Goal: Task Accomplishment & Management: Manage account settings

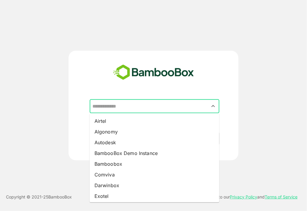
click at [180, 107] on input "text" at bounding box center [154, 106] width 127 height 11
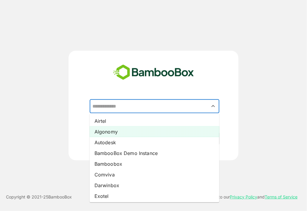
click at [158, 129] on li "Algonomy" at bounding box center [155, 131] width 130 height 11
type input "********"
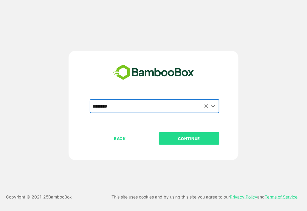
click at [187, 139] on p "CONTINUE" at bounding box center [189, 138] width 60 height 7
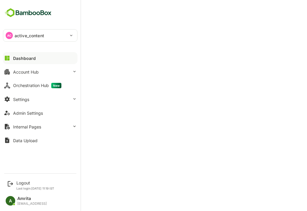
click at [10, 60] on icon at bounding box center [7, 58] width 7 height 7
click at [13, 68] on button "Account Hub" at bounding box center [40, 72] width 74 height 12
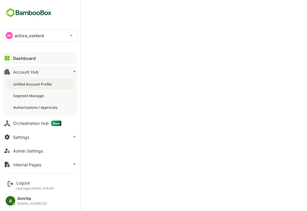
click at [23, 82] on div "Unified Account Profile" at bounding box center [33, 84] width 40 height 5
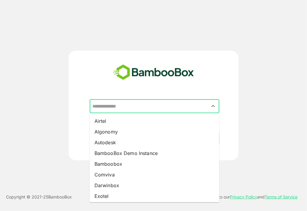
click at [174, 105] on input "text" at bounding box center [154, 106] width 127 height 11
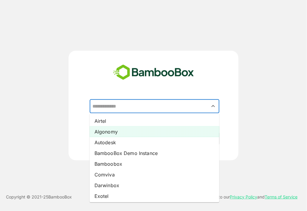
click at [163, 132] on li "Algonomy" at bounding box center [155, 131] width 130 height 11
type input "********"
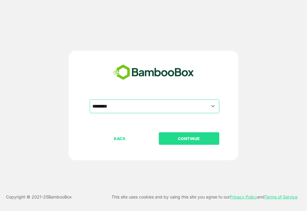
click at [186, 138] on p "CONTINUE" at bounding box center [189, 138] width 60 height 7
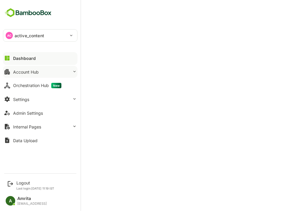
click at [17, 73] on div "Account Hub" at bounding box center [26, 71] width 26 height 5
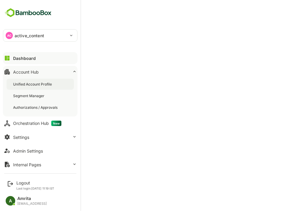
click at [18, 85] on div "Unified Account Profile" at bounding box center [33, 84] width 40 height 5
click at [22, 138] on div "Settings" at bounding box center [21, 137] width 16 height 5
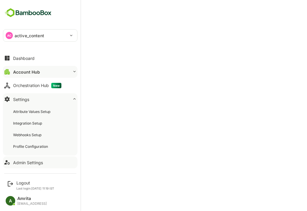
click at [29, 161] on div "Admin Settings" at bounding box center [28, 162] width 30 height 5
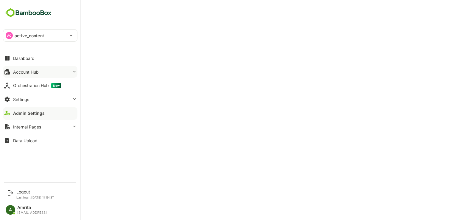
click at [12, 73] on button "Account Hub" at bounding box center [40, 72] width 74 height 12
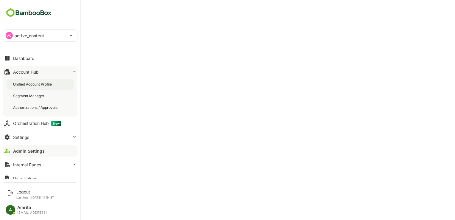
click at [18, 84] on div "Unified Account Profile" at bounding box center [33, 84] width 40 height 5
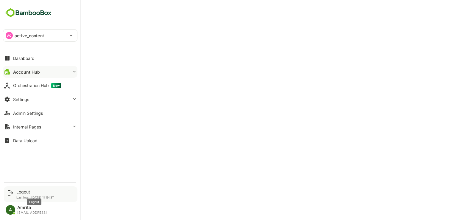
click at [28, 192] on div "Logout" at bounding box center [35, 191] width 38 height 5
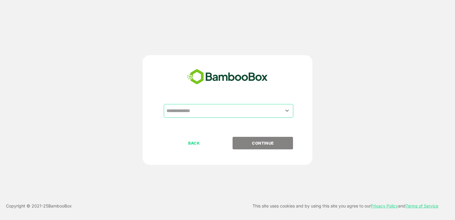
click at [186, 118] on div "​" at bounding box center [227, 120] width 148 height 33
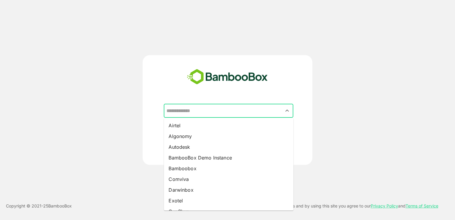
click at [183, 112] on input "text" at bounding box center [228, 110] width 127 height 11
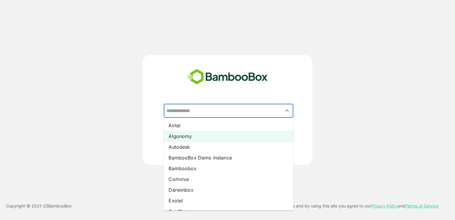
click at [184, 138] on li "Algonomy" at bounding box center [229, 136] width 130 height 11
type input "********"
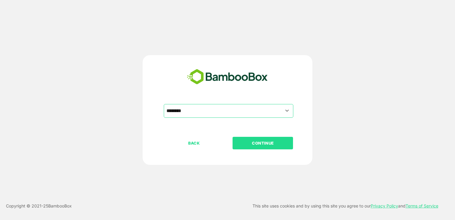
click at [247, 144] on p "CONTINUE" at bounding box center [263, 143] width 60 height 7
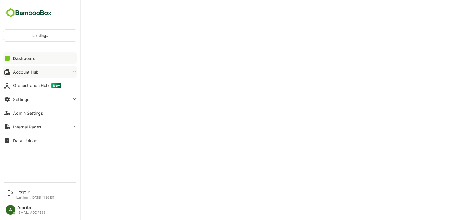
click at [25, 73] on div "Account Hub" at bounding box center [26, 71] width 26 height 5
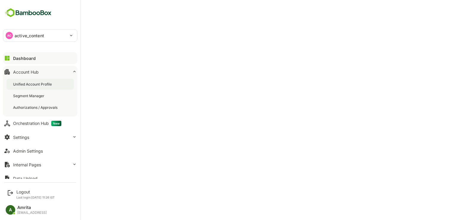
click at [44, 84] on div "Unified Account Profile" at bounding box center [33, 84] width 40 height 5
click at [20, 196] on p "Last login: [DATE] 11:26 IST" at bounding box center [35, 197] width 38 height 4
click at [19, 191] on div "Logout" at bounding box center [35, 191] width 38 height 5
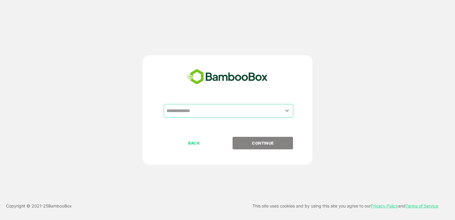
click at [203, 112] on input "text" at bounding box center [228, 110] width 127 height 11
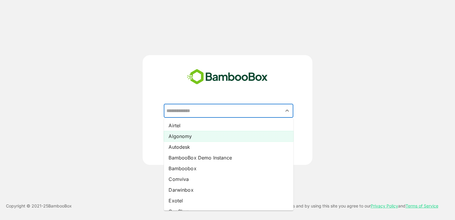
click at [200, 135] on li "Algonomy" at bounding box center [229, 136] width 130 height 11
type input "********"
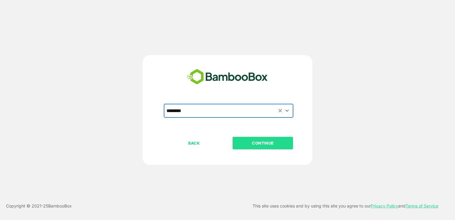
click at [258, 145] on p "CONTINUE" at bounding box center [263, 143] width 60 height 7
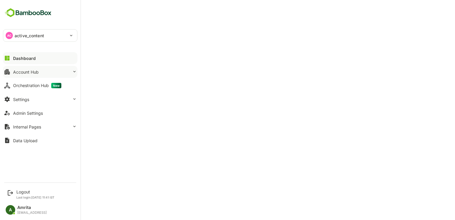
click at [21, 73] on div "Account Hub" at bounding box center [26, 71] width 26 height 5
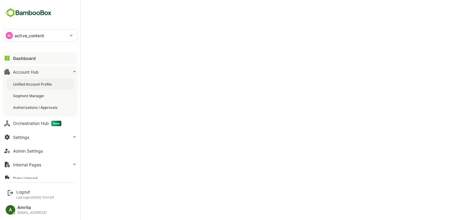
click at [27, 85] on div "Unified Account Profile" at bounding box center [33, 84] width 40 height 5
click at [24, 193] on div "Logout" at bounding box center [35, 191] width 38 height 5
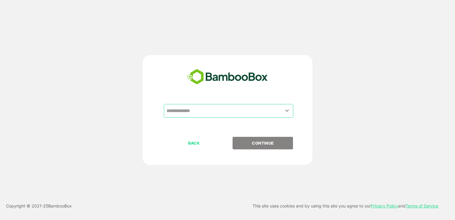
click at [216, 103] on div "​ BACK CONTINUE" at bounding box center [228, 110] width 170 height 110
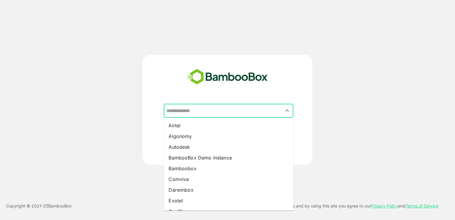
click at [217, 112] on input "text" at bounding box center [228, 110] width 127 height 11
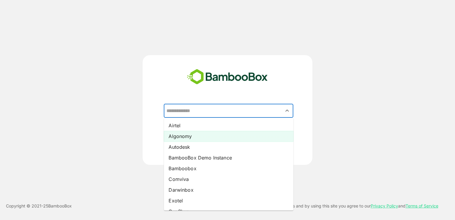
click at [207, 134] on li "Algonomy" at bounding box center [229, 136] width 130 height 11
type input "********"
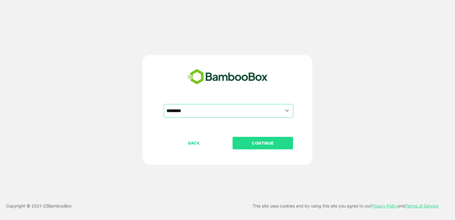
click at [235, 144] on p "CONTINUE" at bounding box center [263, 143] width 60 height 7
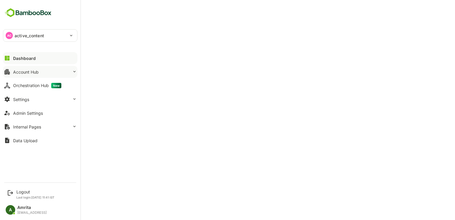
click at [13, 72] on div "Account Hub" at bounding box center [26, 71] width 26 height 5
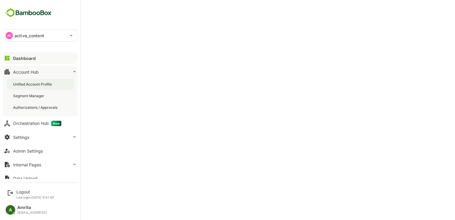
click at [21, 88] on div "Unified Account Profile" at bounding box center [40, 84] width 67 height 11
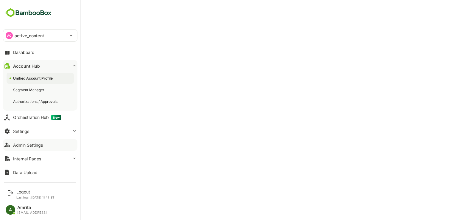
click at [31, 147] on div "Admin Settings" at bounding box center [28, 144] width 30 height 5
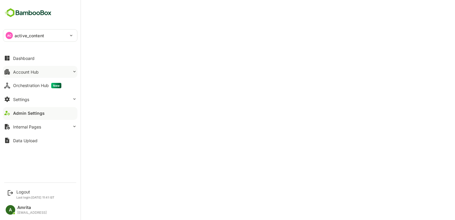
click at [12, 75] on button "Account Hub" at bounding box center [40, 72] width 74 height 12
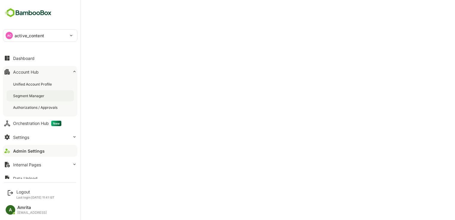
click at [27, 90] on div "Segment Manager" at bounding box center [40, 95] width 67 height 11
click at [26, 84] on div "Unified Account Profile" at bounding box center [33, 84] width 40 height 5
click at [6, 32] on div "AC active_content" at bounding box center [36, 35] width 67 height 12
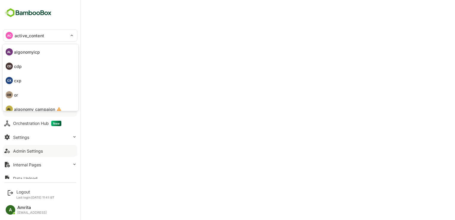
click at [26, 67] on li "CD cdp" at bounding box center [41, 66] width 74 height 13
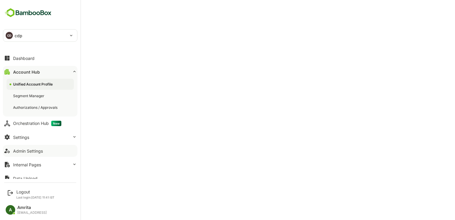
click at [18, 39] on div "CD cdp" at bounding box center [36, 35] width 67 height 12
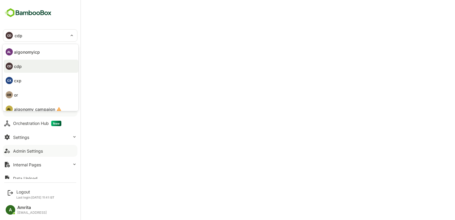
click at [23, 94] on li "OR or" at bounding box center [41, 94] width 74 height 13
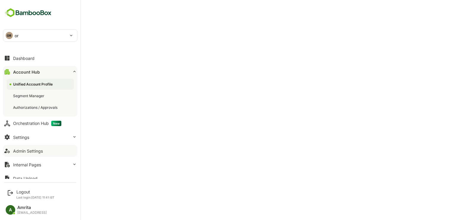
click at [7, 34] on div "OR" at bounding box center [9, 35] width 7 height 7
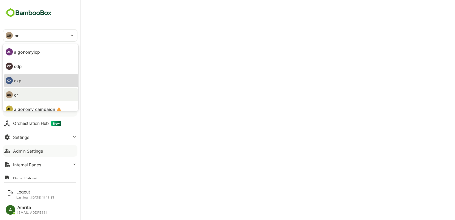
click at [20, 84] on li "CX cxp" at bounding box center [41, 80] width 74 height 13
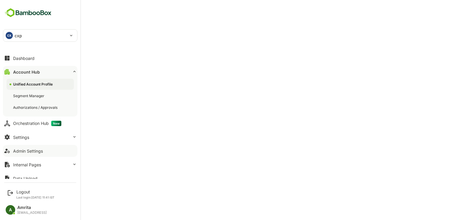
click at [25, 35] on div "CX cxp" at bounding box center [36, 35] width 67 height 12
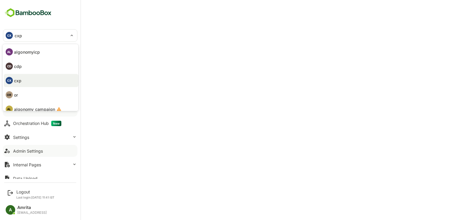
scroll to position [35, 0]
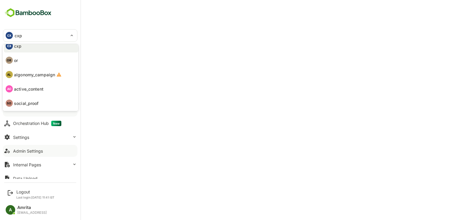
click at [31, 91] on p "active_content" at bounding box center [28, 89] width 29 height 6
type input "**********"
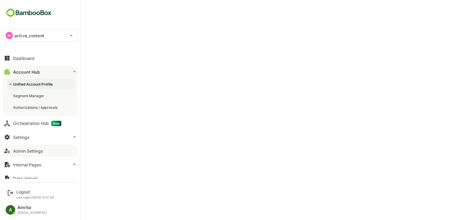
click at [32, 32] on p "active_content" at bounding box center [29, 35] width 29 height 6
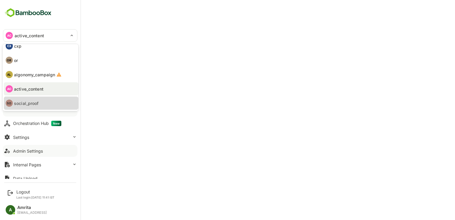
click at [36, 102] on p "social_proof" at bounding box center [26, 103] width 25 height 6
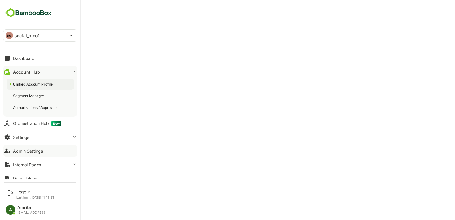
click at [24, 33] on p "social_proof" at bounding box center [27, 35] width 25 height 6
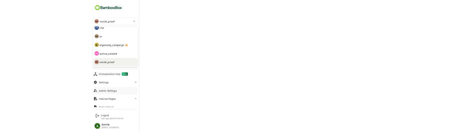
scroll to position [0, 0]
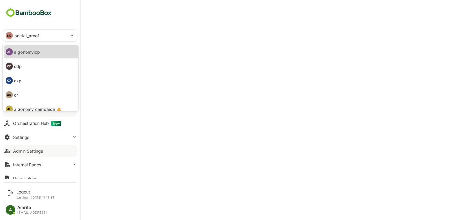
click at [30, 51] on p "algonomyicp" at bounding box center [27, 52] width 26 height 6
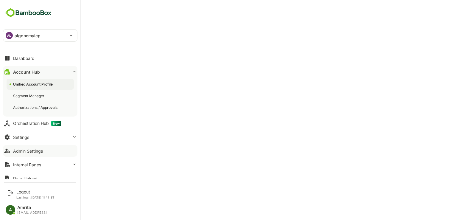
click at [30, 37] on p "algonomyicp" at bounding box center [28, 35] width 26 height 6
click at [20, 151] on div "Admin Settings" at bounding box center [28, 150] width 30 height 5
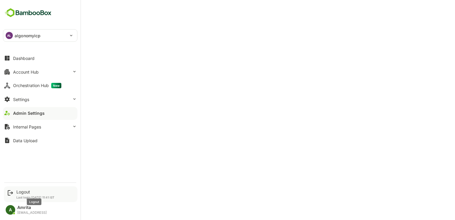
click at [21, 192] on div "Logout" at bounding box center [35, 191] width 38 height 5
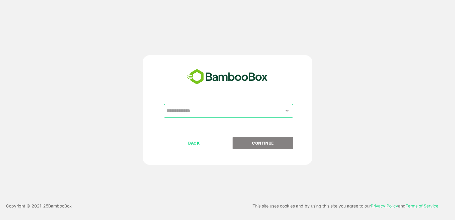
click at [197, 115] on input "text" at bounding box center [228, 110] width 127 height 11
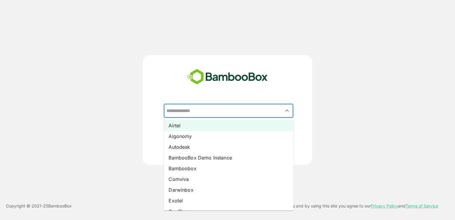
click at [192, 122] on li "Airtel" at bounding box center [229, 125] width 130 height 11
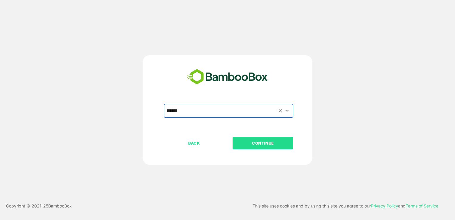
type input "******"
click at [256, 144] on p "CONTINUE" at bounding box center [263, 143] width 60 height 7
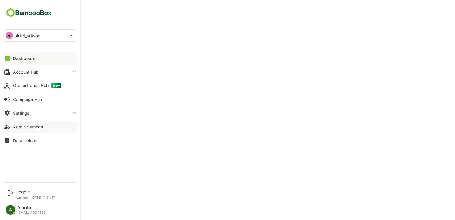
click at [27, 127] on div "Admin Settings" at bounding box center [28, 126] width 30 height 5
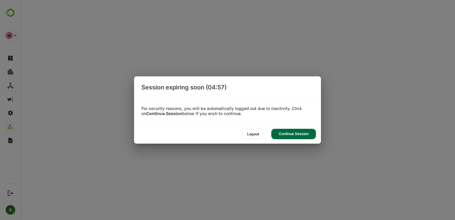
click at [293, 136] on div "Continue Session" at bounding box center [293, 134] width 45 height 10
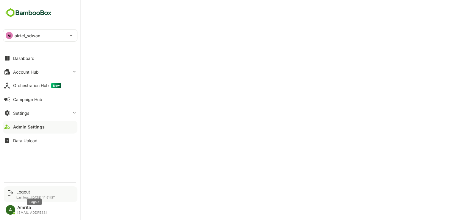
click at [20, 190] on div "Logout" at bounding box center [35, 191] width 39 height 5
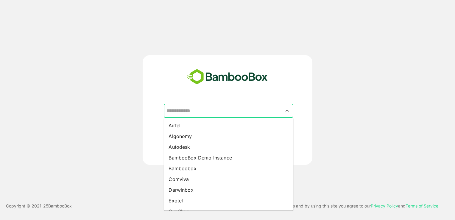
click at [200, 111] on input "text" at bounding box center [228, 110] width 127 height 11
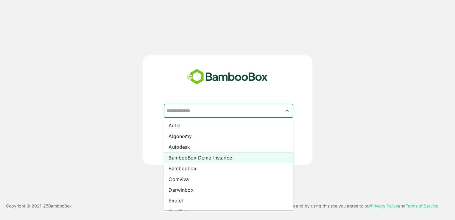
click at [201, 158] on li "BambooBox Demo Instance" at bounding box center [229, 157] width 130 height 11
type input "**********"
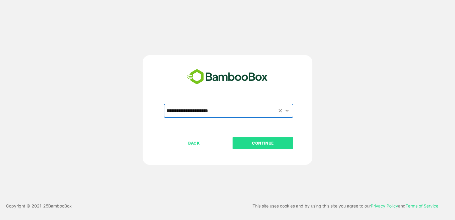
click at [264, 144] on p "CONTINUE" at bounding box center [263, 143] width 60 height 7
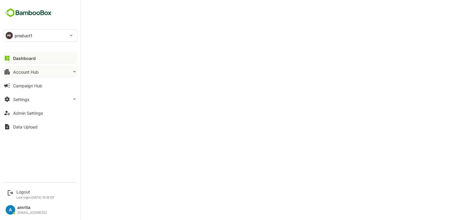
click at [14, 71] on div "Account Hub" at bounding box center [26, 71] width 26 height 5
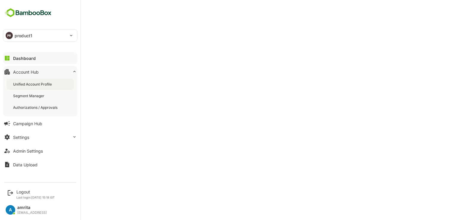
click at [25, 83] on div "Unified Account Profile" at bounding box center [33, 84] width 40 height 5
